Goal: Share content

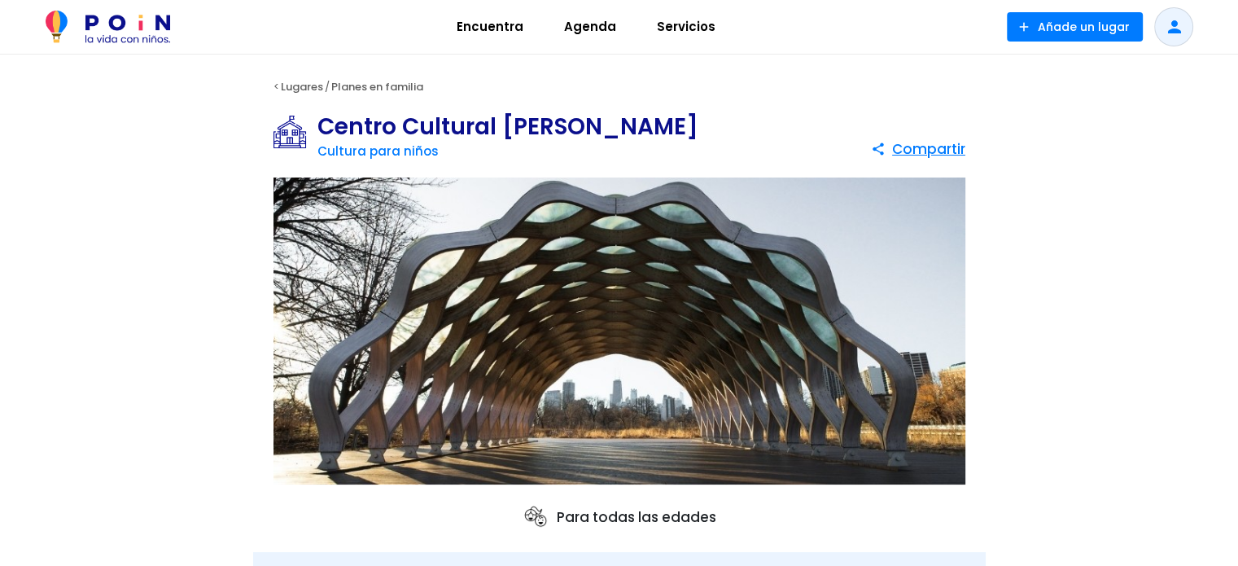
click at [631, 269] on img at bounding box center [619, 331] width 692 height 308
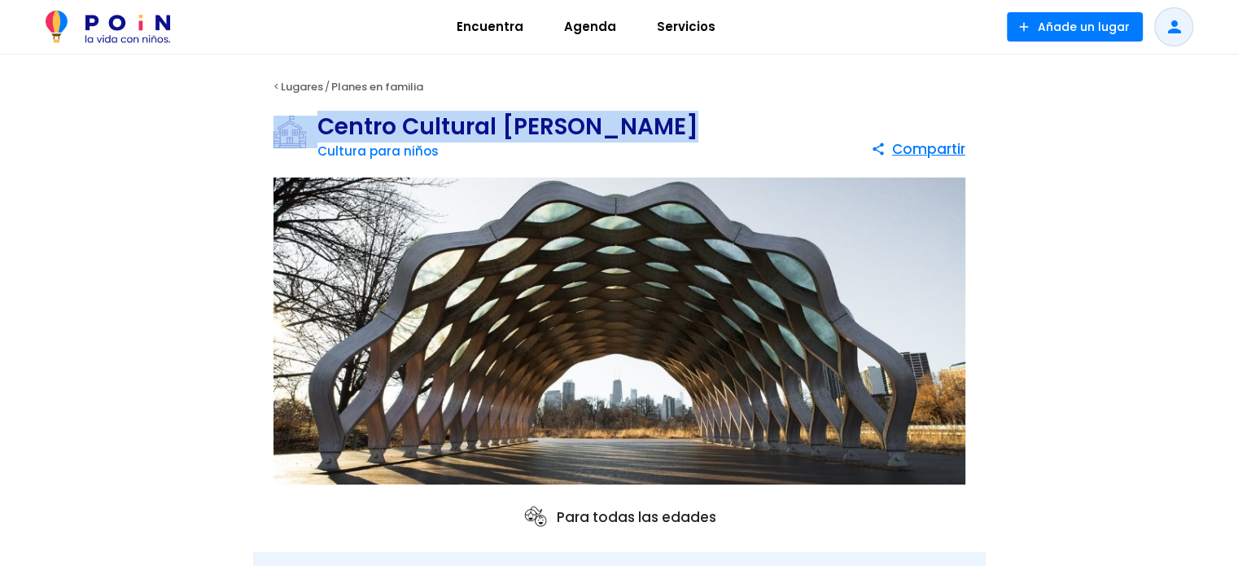
drag, startPoint x: 660, startPoint y: 124, endPoint x: 309, endPoint y: 128, distance: 350.8
click at [309, 128] on div "Centro Cultural Alfredo Kraus Cultura para niños share Compartir" at bounding box center [619, 139] width 732 height 56
copy div "Centro Cultural [PERSON_NAME]"
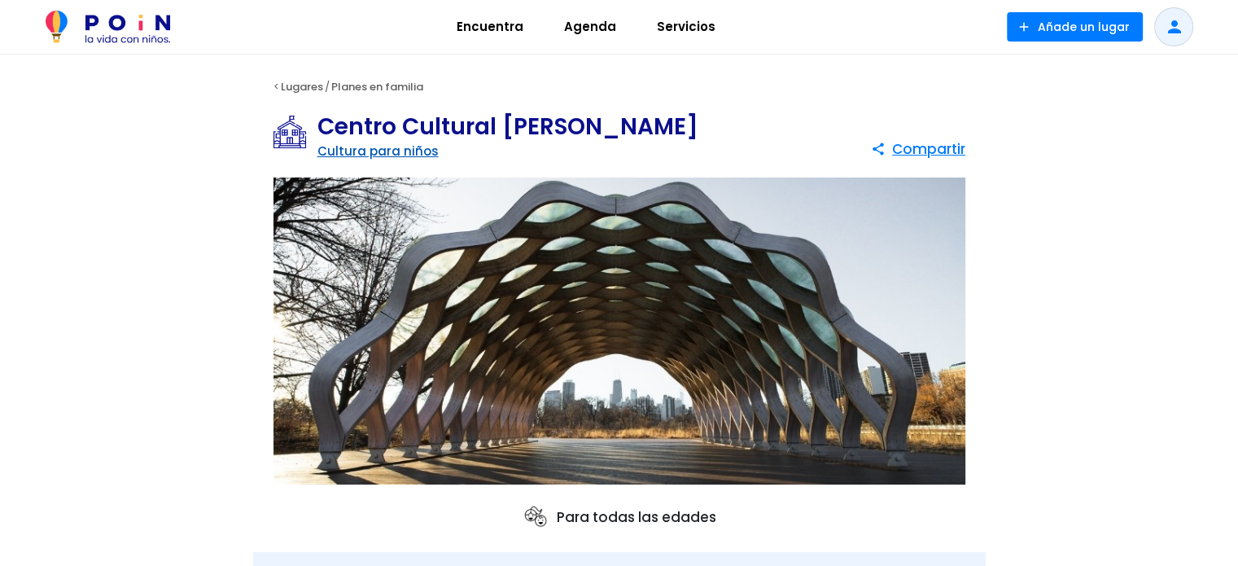
click at [370, 147] on link "Cultura para niños" at bounding box center [377, 150] width 121 height 17
click at [918, 150] on span at bounding box center [918, 148] width 94 height 29
